Goal: Task Accomplishment & Management: Use online tool/utility

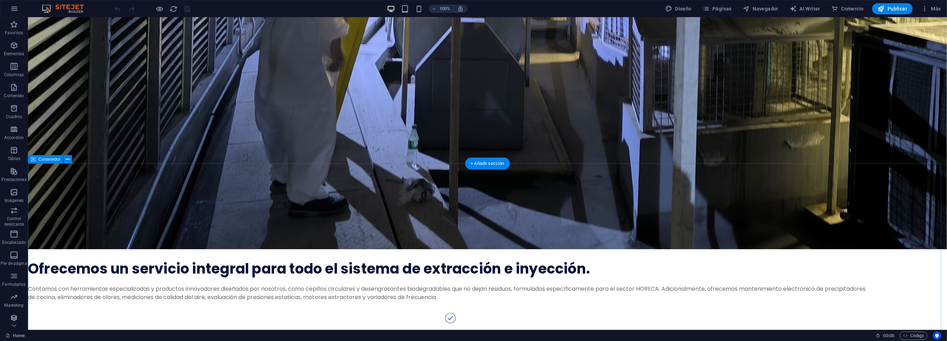
scroll to position [1189, 0]
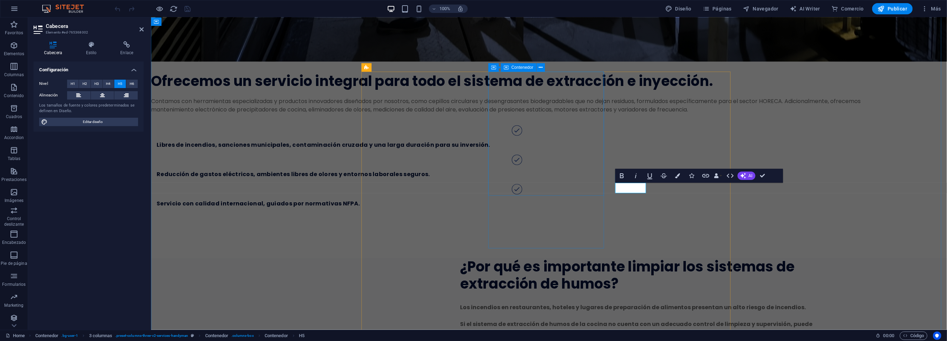
scroll to position [0, 0]
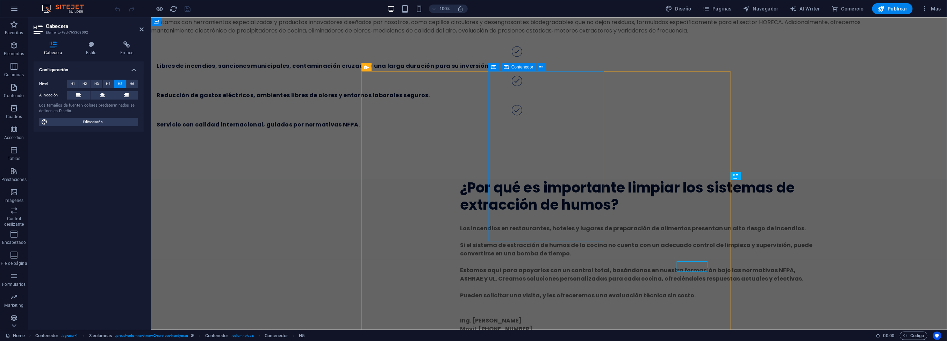
scroll to position [0, 0]
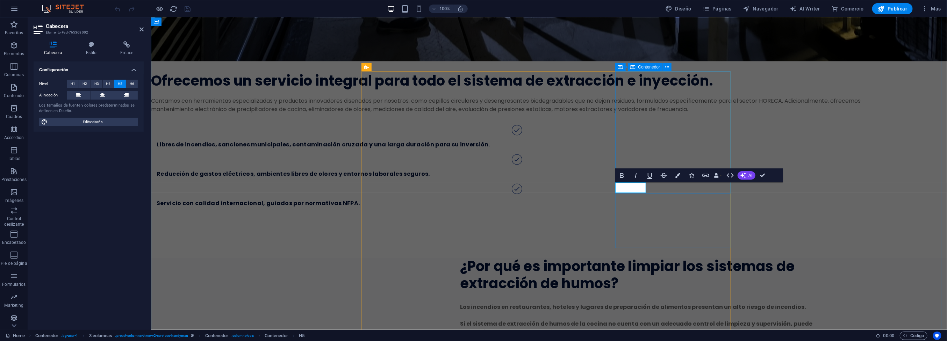
drag, startPoint x: 648, startPoint y: 186, endPoint x: 766, endPoint y: 186, distance: 118.6
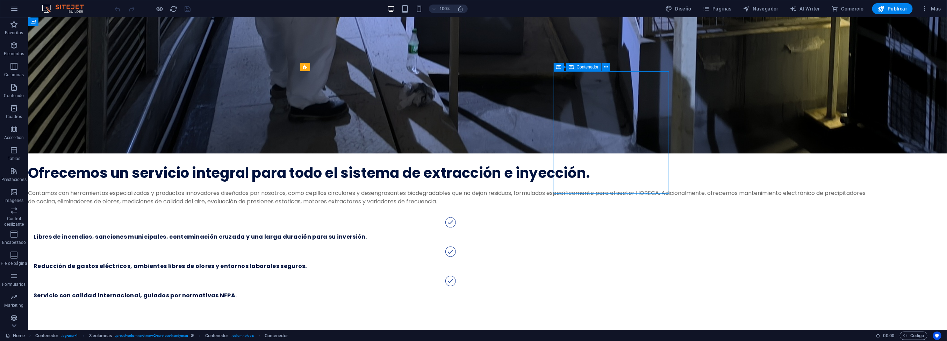
scroll to position [1190, 0]
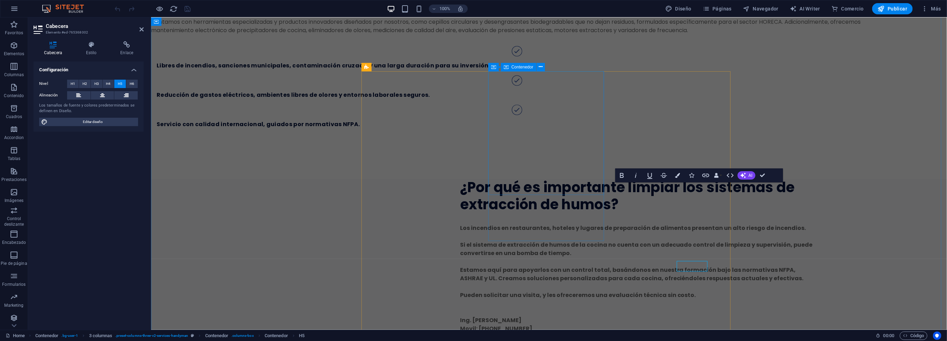
scroll to position [0, 0]
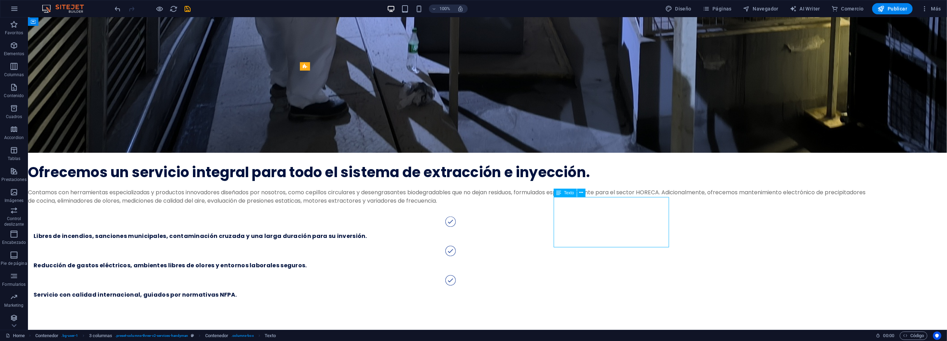
scroll to position [1190, 0]
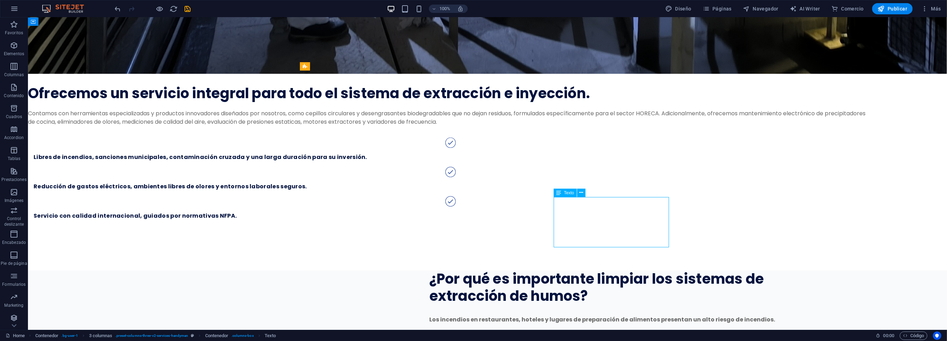
drag, startPoint x: 613, startPoint y: 202, endPoint x: 489, endPoint y: 203, distance: 124.5
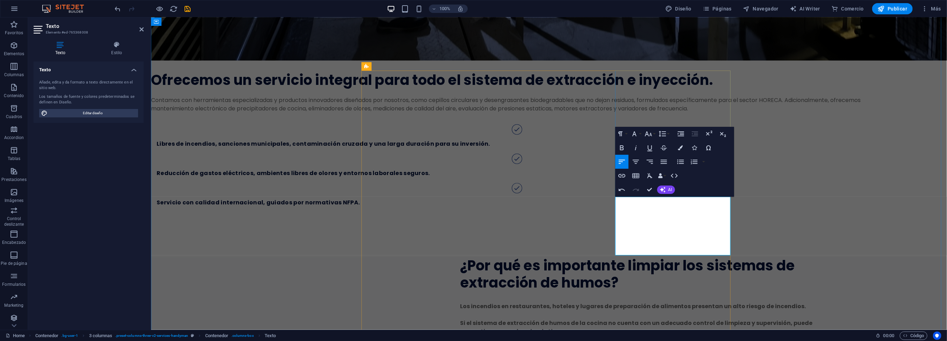
drag, startPoint x: 648, startPoint y: 210, endPoint x: 700, endPoint y: 250, distance: 65.3
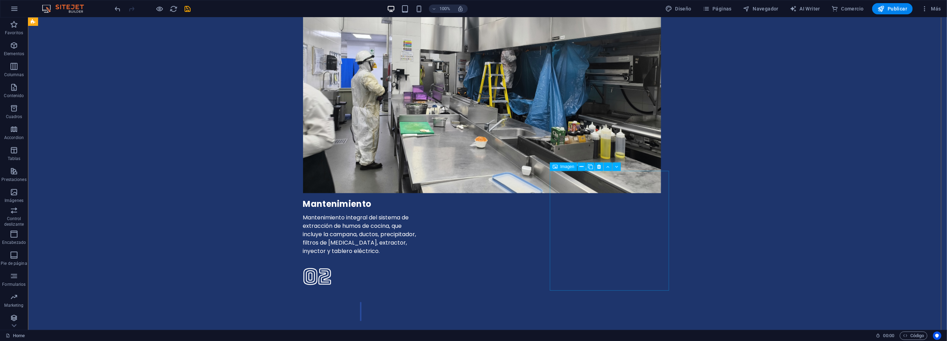
scroll to position [2694, 0]
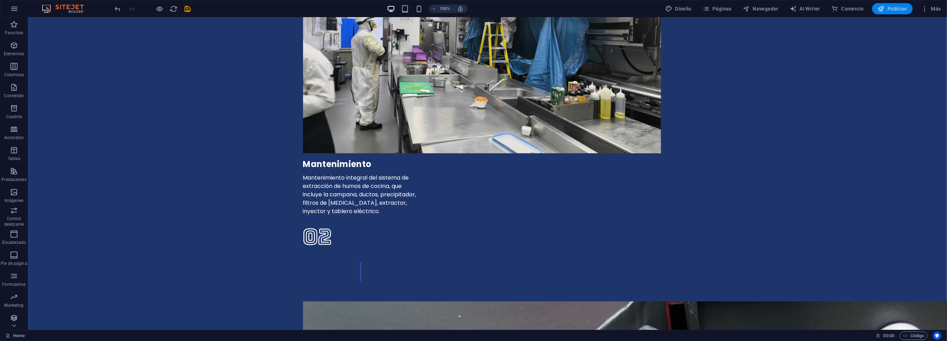
click at [890, 8] on span "Publicar" at bounding box center [893, 8] width 30 height 7
checkbox input "false"
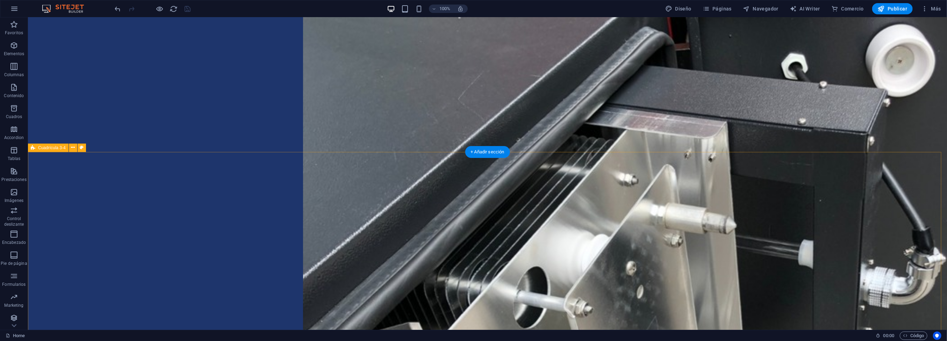
scroll to position [3079, 0]
